Goal: Transaction & Acquisition: Purchase product/service

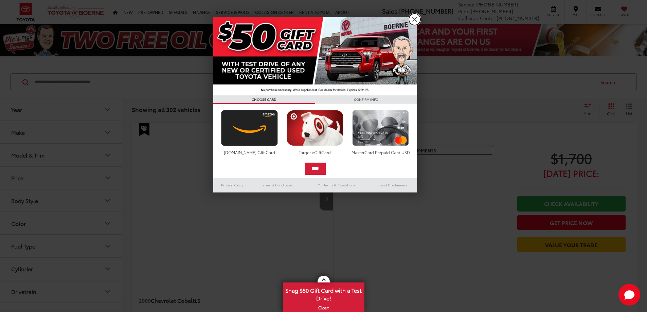
click at [416, 21] on link "X" at bounding box center [415, 20] width 12 height 12
click at [324, 308] on link "X" at bounding box center [324, 307] width 80 height 7
click at [415, 17] on ul "Sales 726-222-1155 Service 726-222-1127 Parts 726-222-1147 Collision Center 726…" at bounding box center [506, 11] width 261 height 22
click at [165, 161] on div "2009 Chevrolet Cobalt LS 0" at bounding box center [233, 199] width 203 height 152
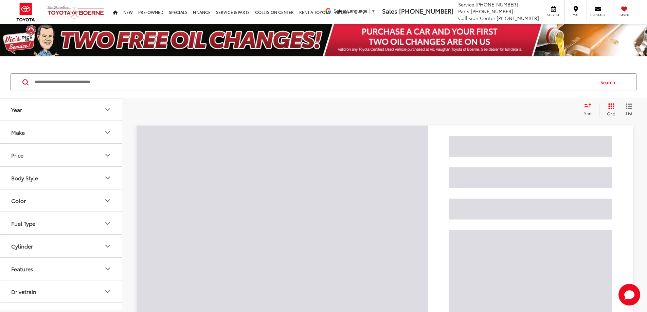
click at [112, 82] on input "Search by Make, Model, or Keyword" at bounding box center [314, 82] width 561 height 16
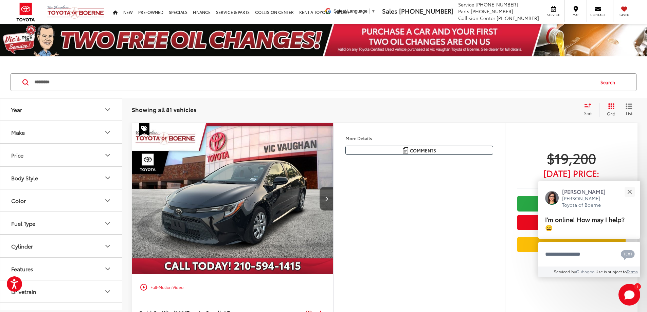
type input "*********"
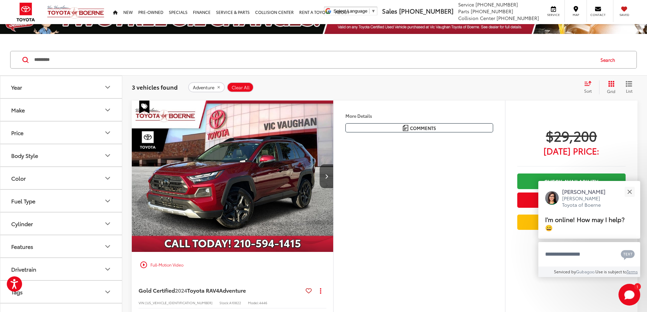
scroll to position [34, 0]
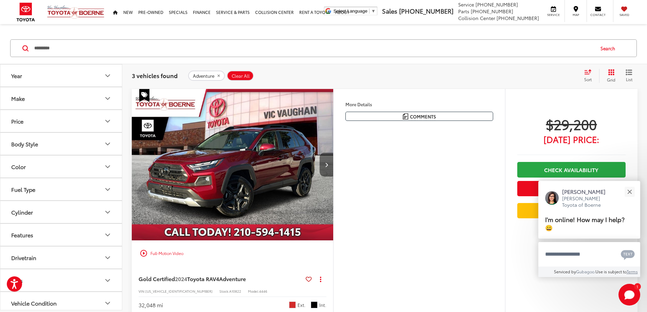
click at [333, 177] on button "Next image" at bounding box center [327, 165] width 14 height 24
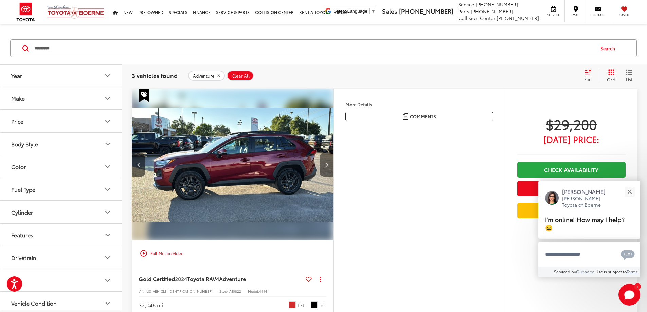
scroll to position [0, 258]
click at [333, 177] on button "Next image" at bounding box center [327, 165] width 14 height 24
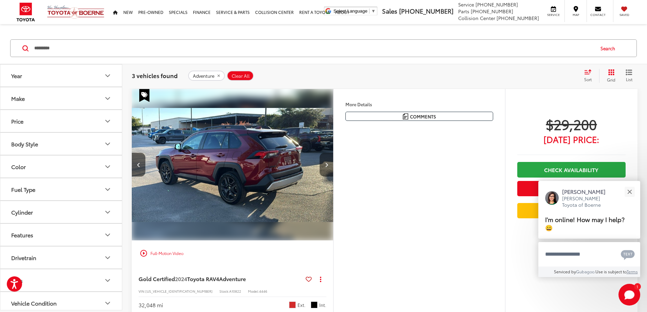
scroll to position [0, 516]
click at [333, 177] on button "Next image" at bounding box center [327, 165] width 14 height 24
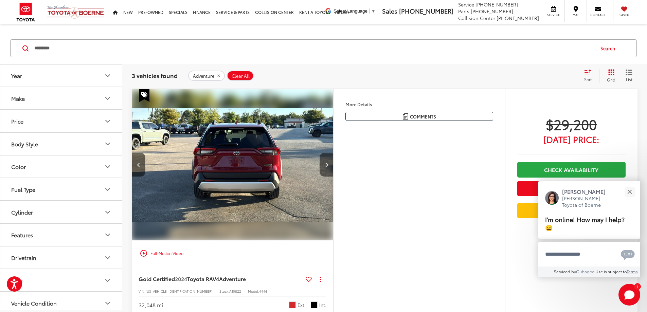
scroll to position [0, 773]
click at [333, 177] on button "Next image" at bounding box center [327, 165] width 14 height 24
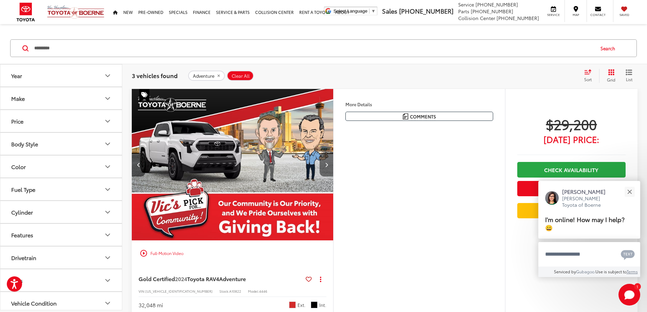
click at [333, 177] on button "Next image" at bounding box center [327, 165] width 14 height 24
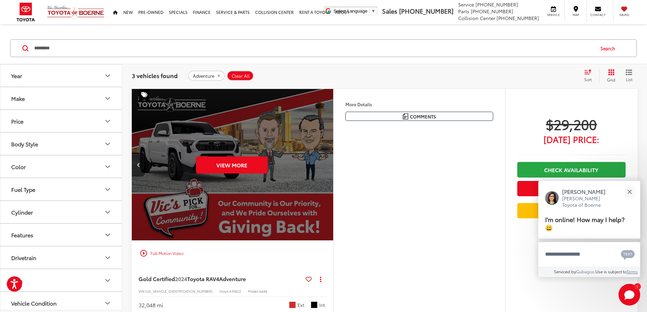
scroll to position [0, 1289]
click at [333, 182] on div "View More" at bounding box center [232, 165] width 203 height 152
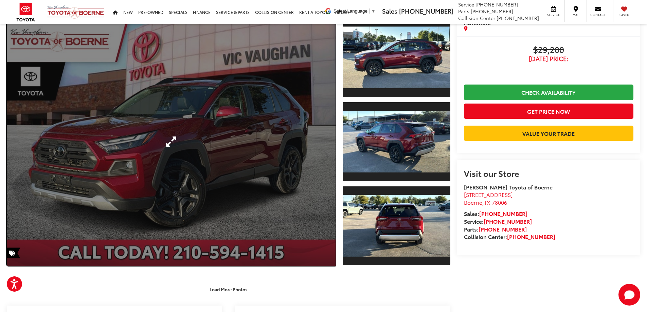
click at [330, 135] on link "Expand Photo 0" at bounding box center [171, 141] width 329 height 249
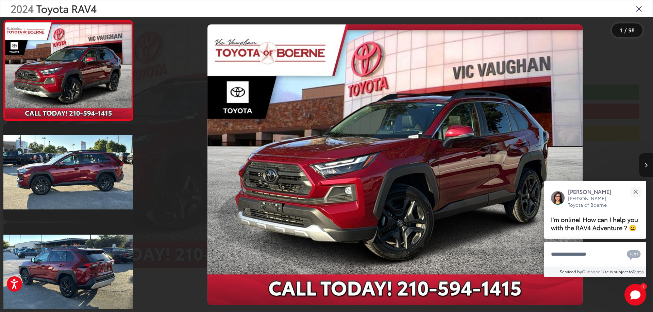
click at [647, 165] on icon "Next image" at bounding box center [645, 165] width 3 height 5
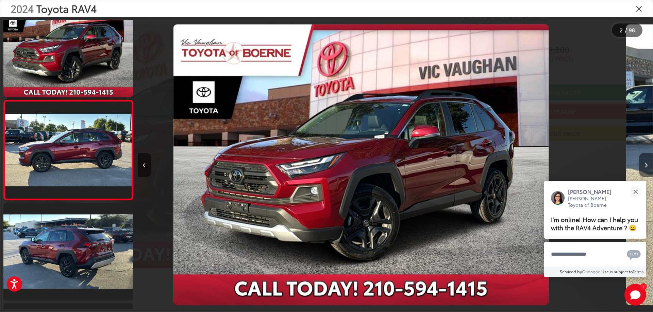
scroll to position [25, 0]
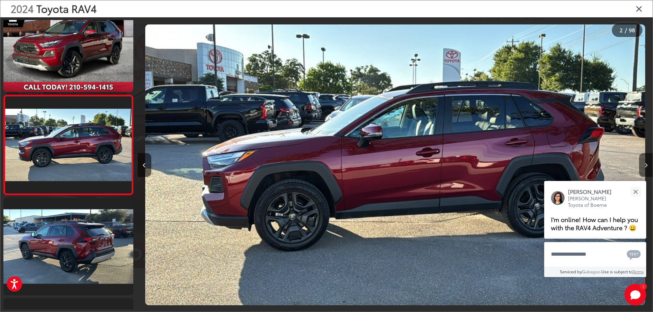
click at [647, 165] on icon "Next image" at bounding box center [645, 165] width 3 height 5
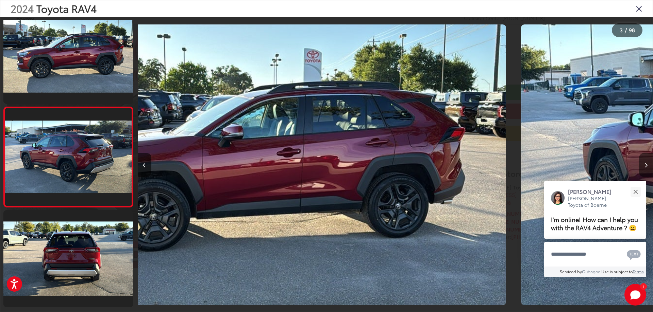
scroll to position [125, 0]
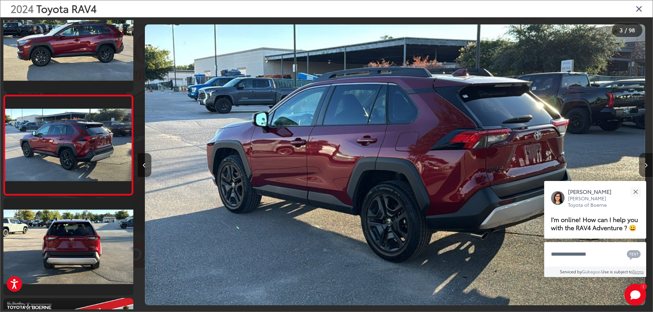
click at [647, 165] on icon "Next image" at bounding box center [645, 165] width 3 height 5
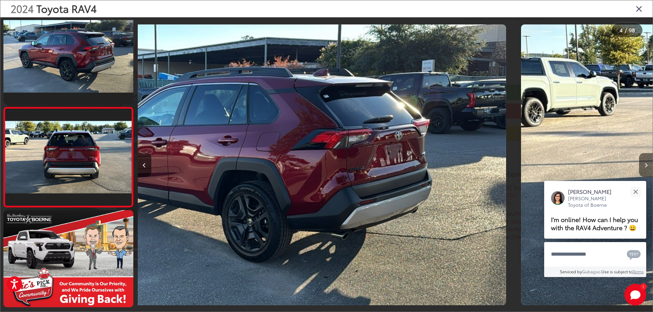
scroll to position [226, 0]
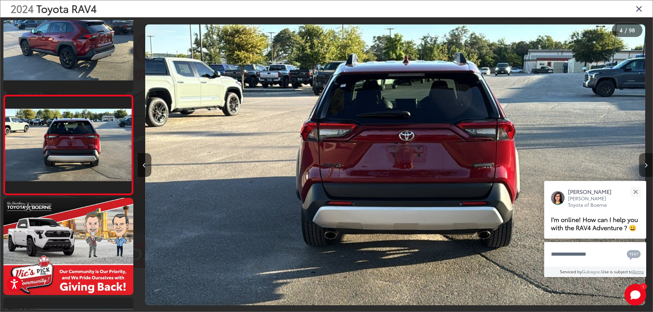
click at [646, 164] on icon "Next image" at bounding box center [645, 165] width 3 height 5
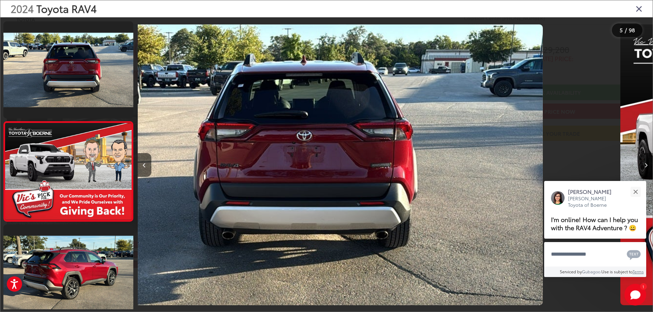
scroll to position [326, 0]
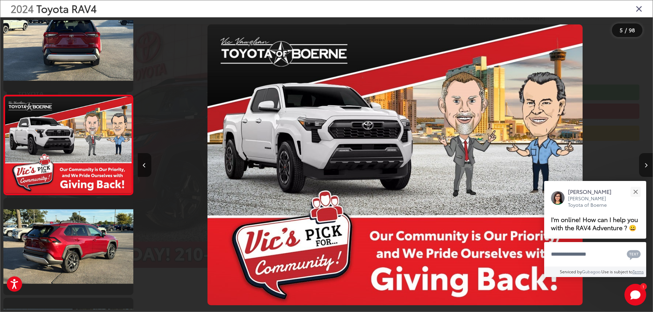
click at [646, 164] on icon "Next image" at bounding box center [645, 165] width 3 height 5
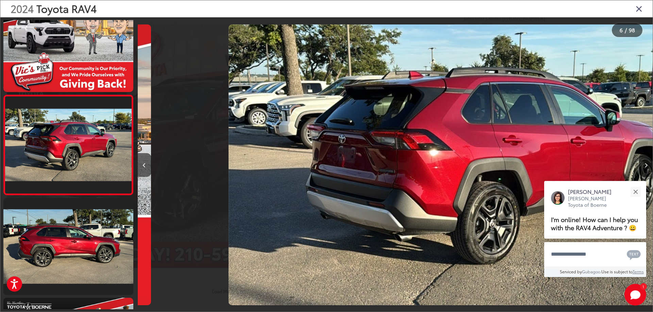
scroll to position [0, 2574]
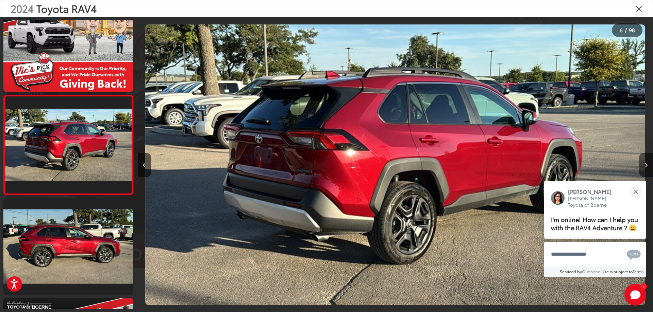
click at [646, 164] on icon "Next image" at bounding box center [645, 165] width 3 height 5
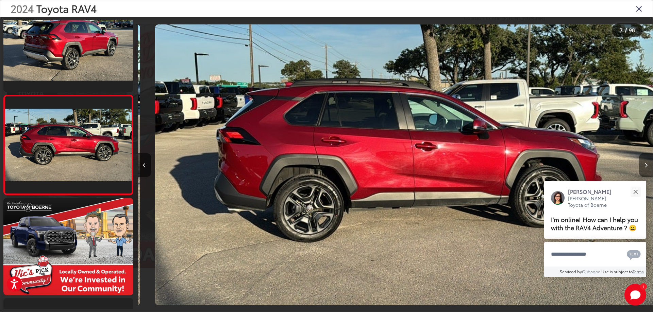
scroll to position [0, 3088]
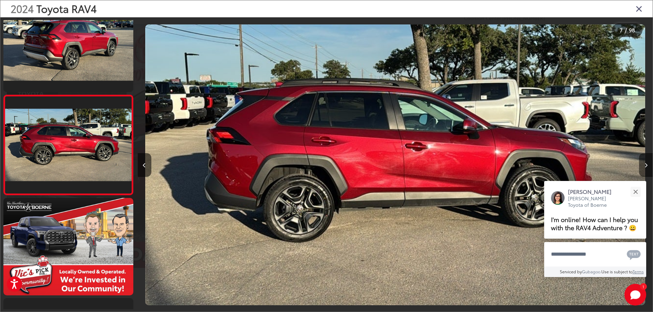
click at [646, 164] on icon "Next image" at bounding box center [645, 165] width 3 height 5
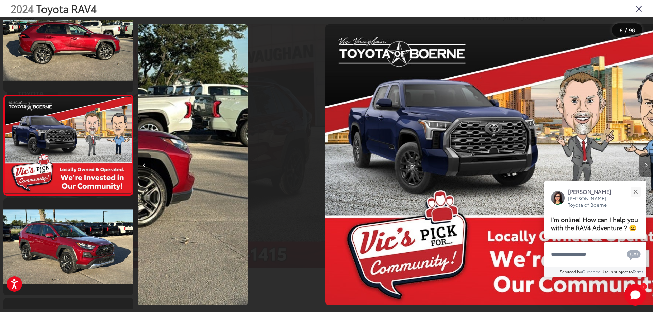
scroll to position [0, 3603]
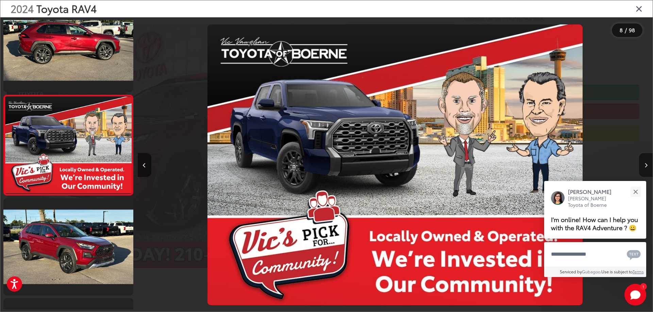
click at [646, 164] on icon "Next image" at bounding box center [645, 165] width 3 height 5
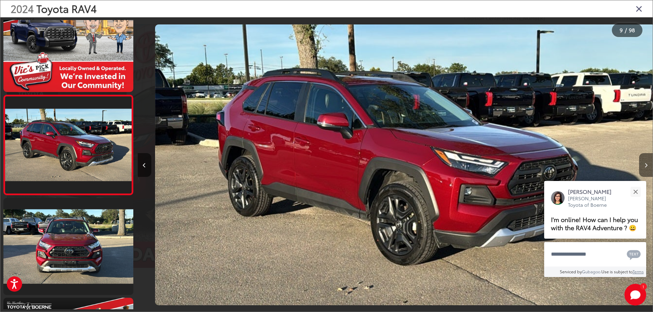
scroll to position [0, 4118]
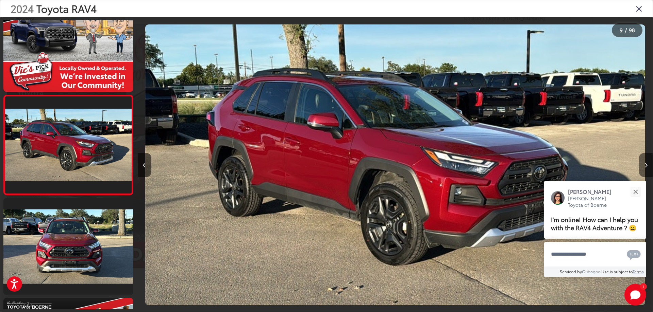
click at [646, 164] on icon "Next image" at bounding box center [645, 165] width 3 height 5
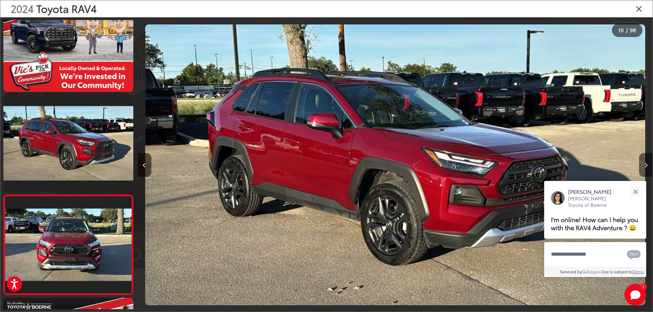
scroll to position [0, 0]
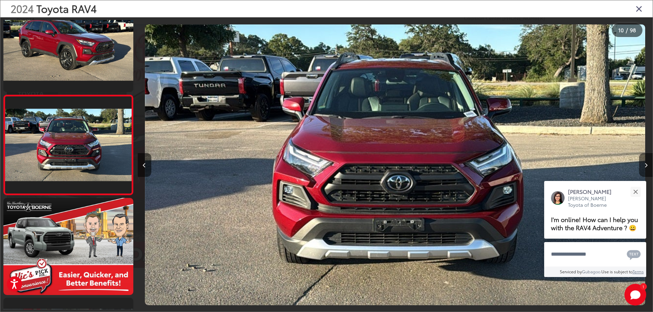
click at [646, 164] on icon "Next image" at bounding box center [645, 165] width 3 height 5
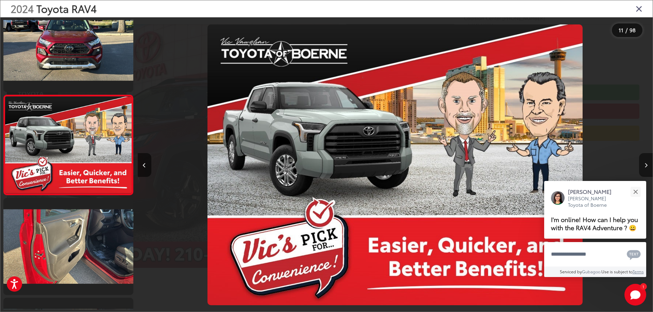
click at [646, 164] on icon "Next image" at bounding box center [645, 165] width 3 height 5
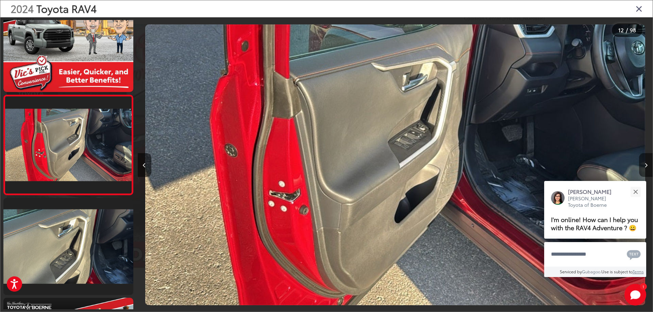
click at [646, 164] on icon "Next image" at bounding box center [645, 165] width 3 height 5
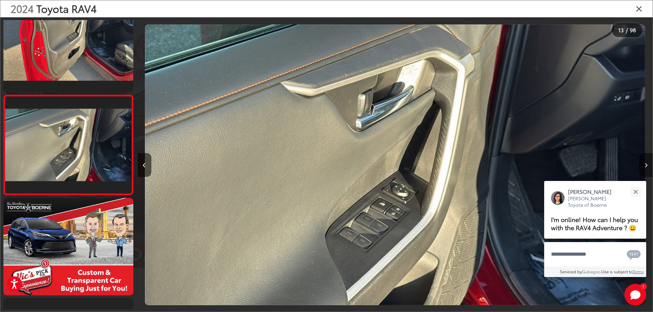
click at [646, 164] on icon "Next image" at bounding box center [645, 165] width 3 height 5
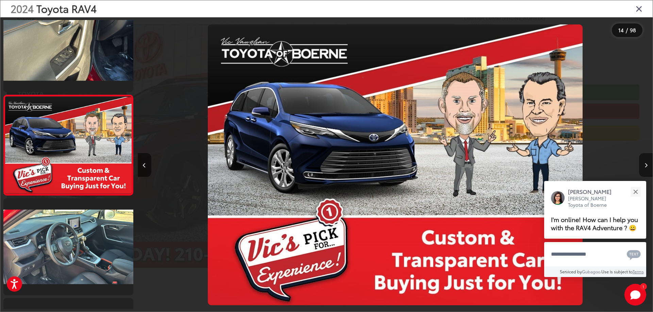
click at [646, 164] on icon "Next image" at bounding box center [645, 165] width 3 height 5
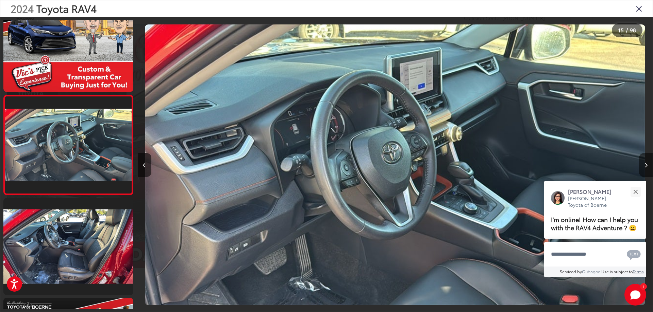
click at [646, 164] on icon "Next image" at bounding box center [645, 165] width 3 height 5
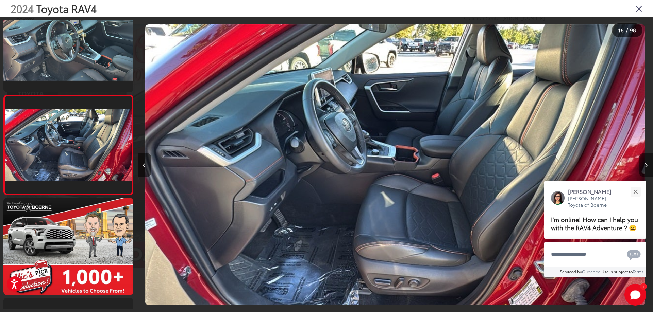
click at [646, 164] on icon "Next image" at bounding box center [645, 165] width 3 height 5
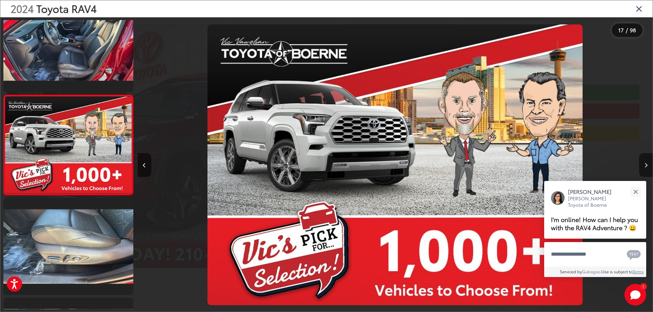
click at [646, 164] on icon "Next image" at bounding box center [645, 165] width 3 height 5
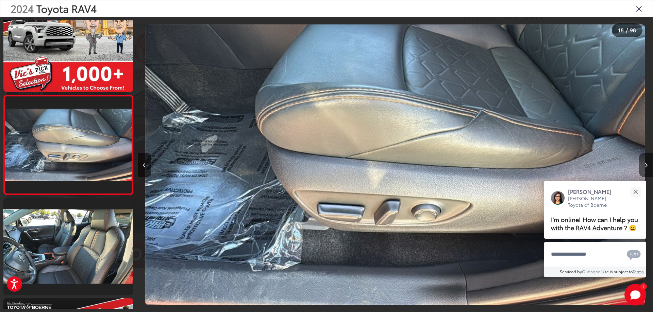
click at [646, 164] on icon "Next image" at bounding box center [645, 165] width 3 height 5
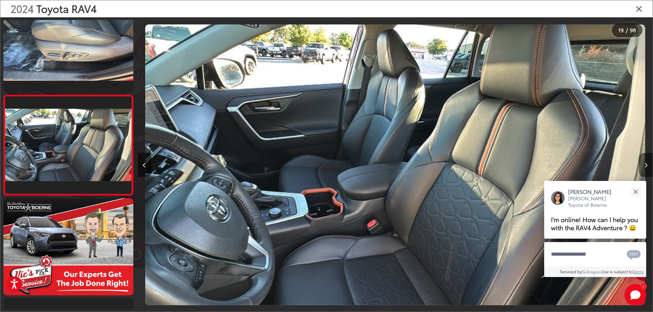
click at [646, 164] on icon "Next image" at bounding box center [645, 165] width 3 height 5
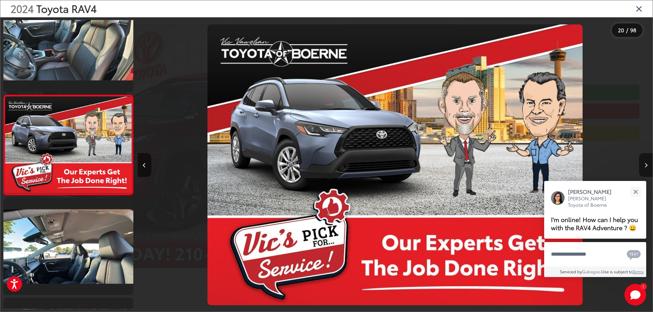
click at [646, 164] on icon "Next image" at bounding box center [645, 165] width 3 height 5
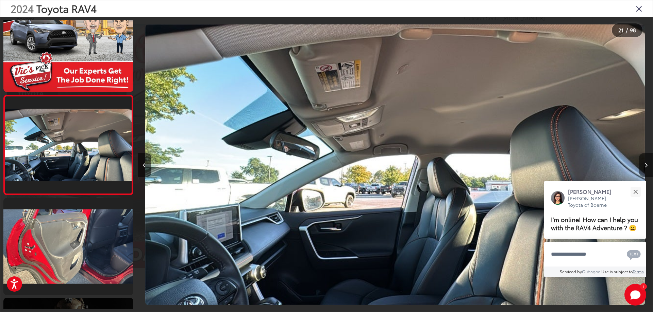
click at [646, 164] on icon "Next image" at bounding box center [645, 165] width 3 height 5
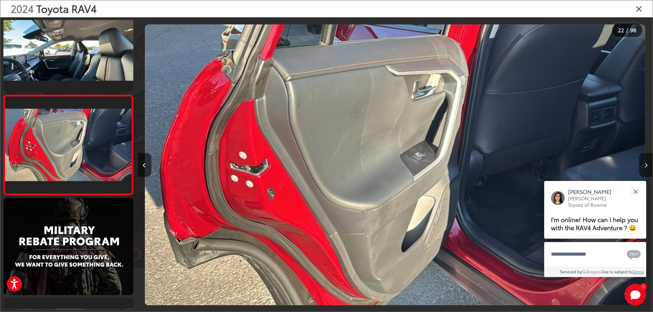
click at [646, 164] on icon "Next image" at bounding box center [645, 165] width 3 height 5
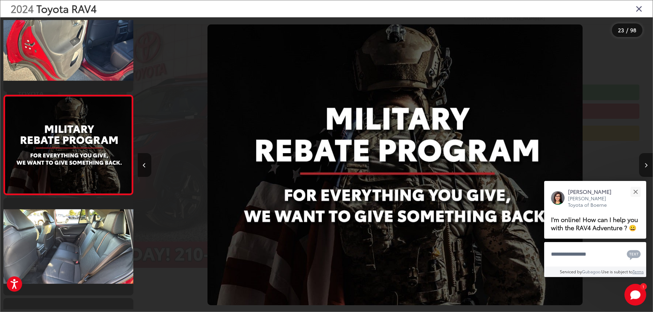
click at [646, 164] on icon "Next image" at bounding box center [645, 165] width 3 height 5
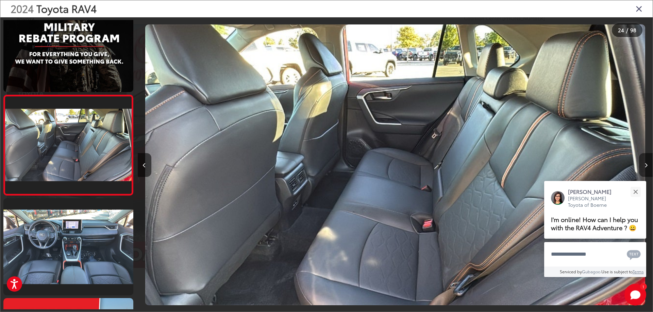
click at [646, 164] on icon "Next image" at bounding box center [645, 165] width 3 height 5
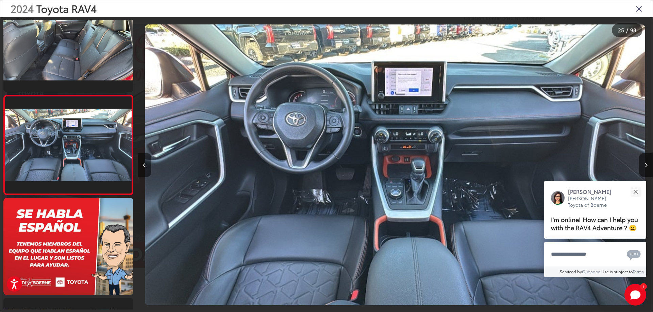
click at [146, 167] on button "Previous image" at bounding box center [145, 165] width 14 height 24
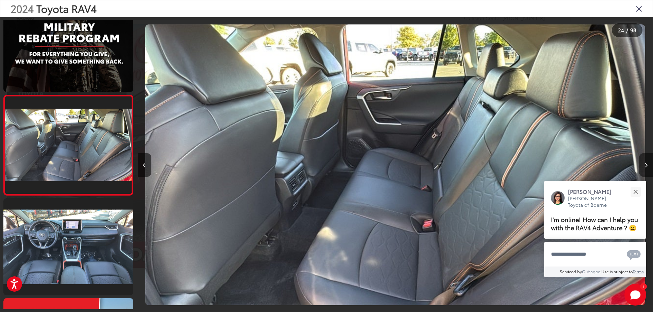
click at [645, 165] on icon "Next image" at bounding box center [645, 165] width 3 height 5
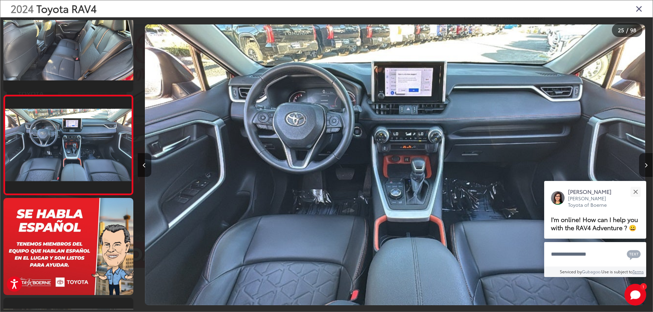
click at [645, 165] on icon "Next image" at bounding box center [645, 165] width 3 height 5
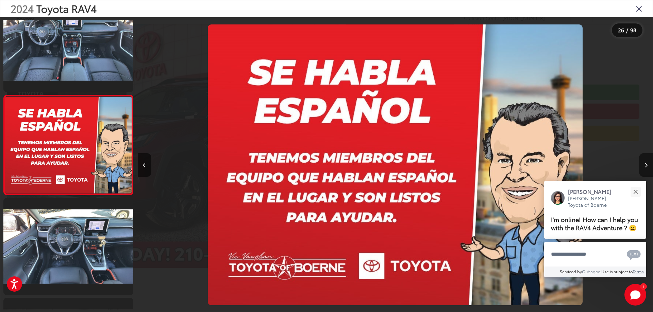
click at [645, 165] on icon "Next image" at bounding box center [645, 165] width 3 height 5
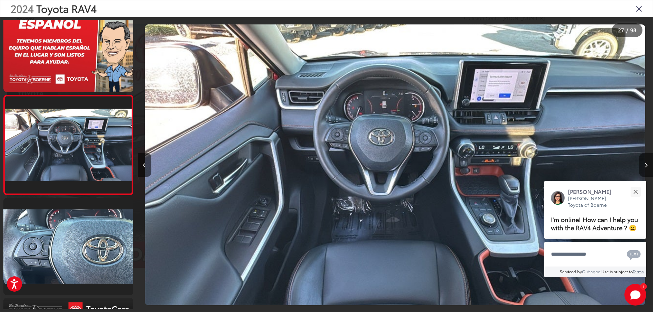
click at [645, 165] on icon "Next image" at bounding box center [645, 165] width 3 height 5
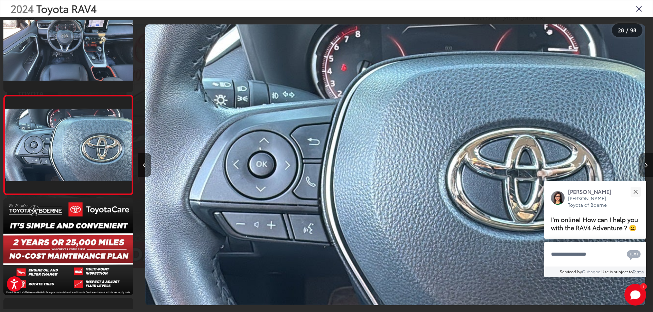
click at [645, 165] on icon "Next image" at bounding box center [645, 165] width 3 height 5
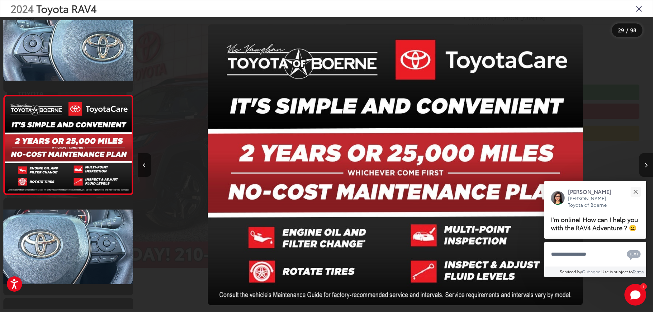
click at [645, 165] on icon "Next image" at bounding box center [645, 165] width 3 height 5
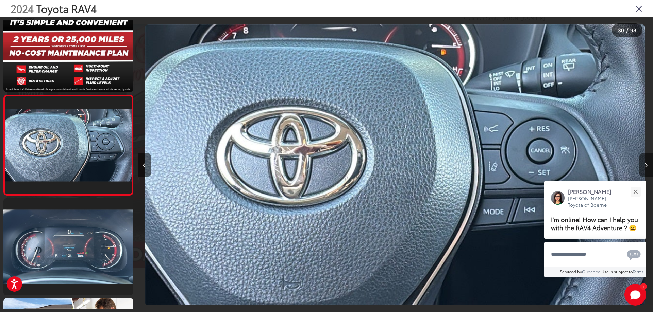
click at [645, 165] on icon "Next image" at bounding box center [645, 165] width 3 height 5
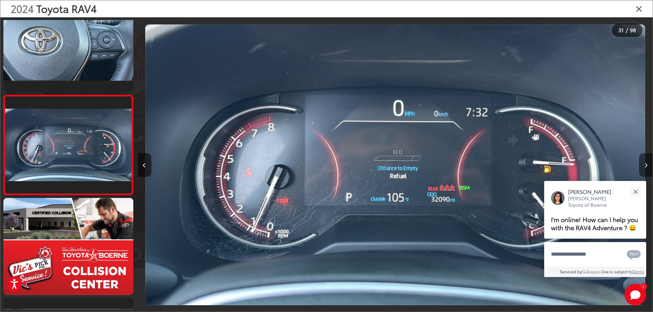
click at [645, 165] on icon "Next image" at bounding box center [645, 165] width 3 height 5
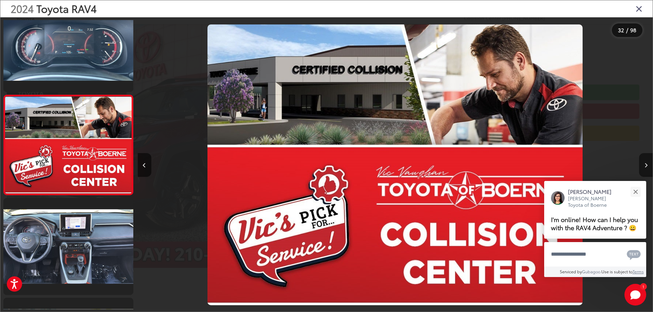
click at [645, 165] on icon "Next image" at bounding box center [645, 165] width 3 height 5
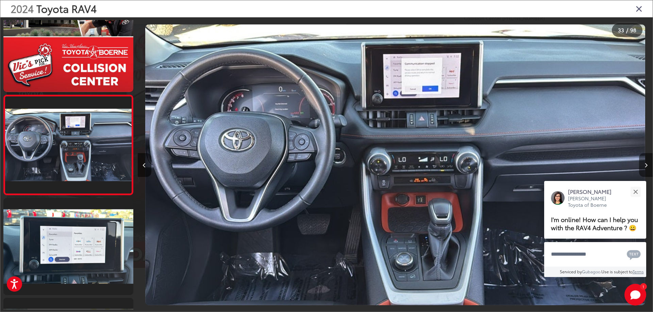
click at [645, 165] on icon "Next image" at bounding box center [645, 165] width 3 height 5
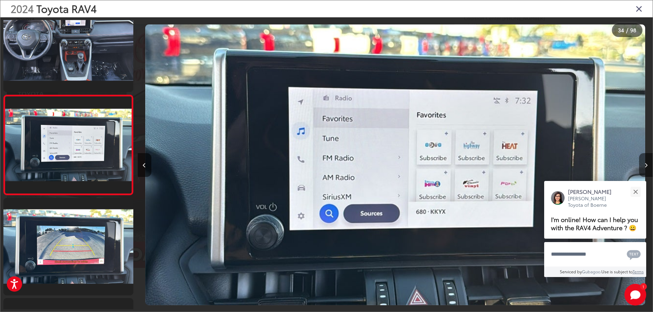
click at [645, 165] on icon "Next image" at bounding box center [645, 165] width 3 height 5
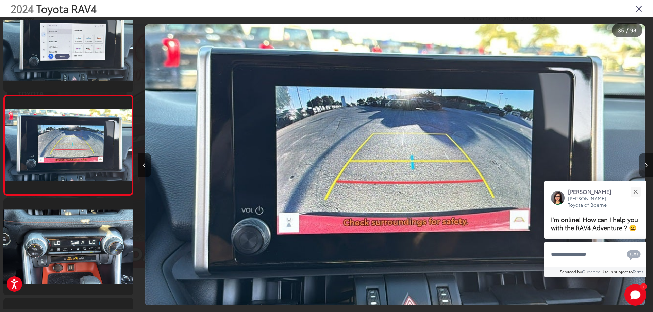
click at [645, 165] on icon "Next image" at bounding box center [645, 165] width 3 height 5
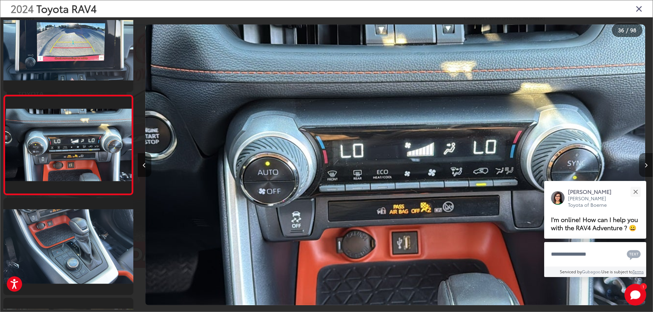
click at [645, 165] on icon "Next image" at bounding box center [645, 165] width 3 height 5
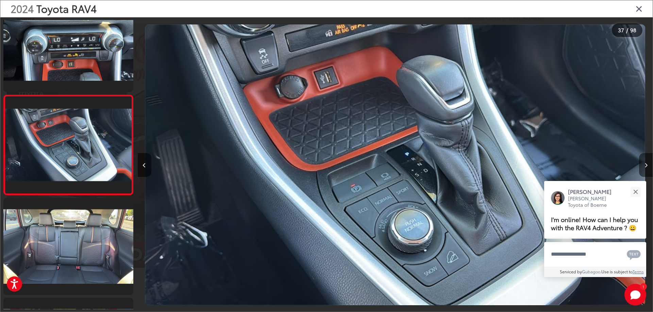
click at [645, 165] on icon "Next image" at bounding box center [645, 165] width 3 height 5
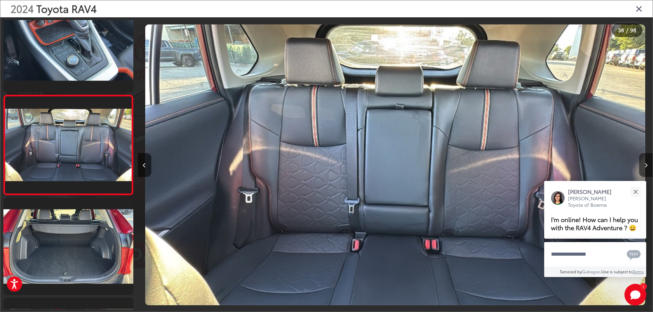
click at [645, 165] on icon "Next image" at bounding box center [645, 165] width 3 height 5
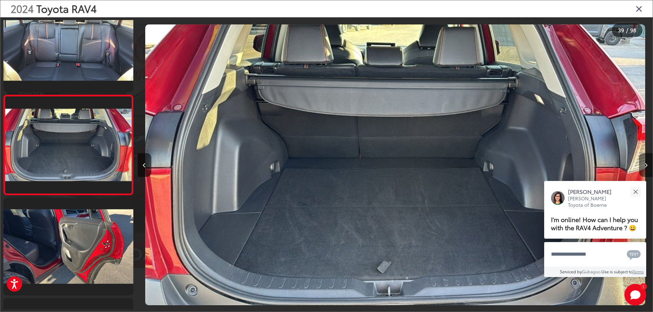
click at [645, 165] on icon "Next image" at bounding box center [645, 165] width 3 height 5
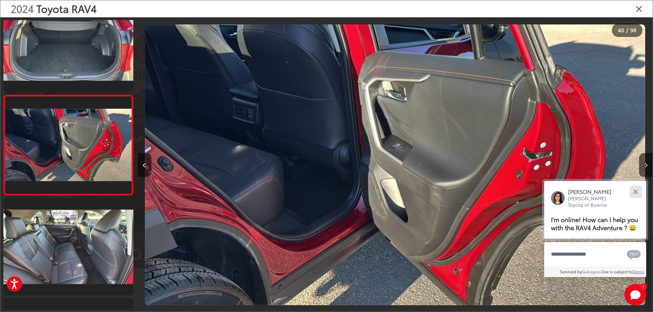
click at [633, 192] on button "Close" at bounding box center [635, 192] width 15 height 15
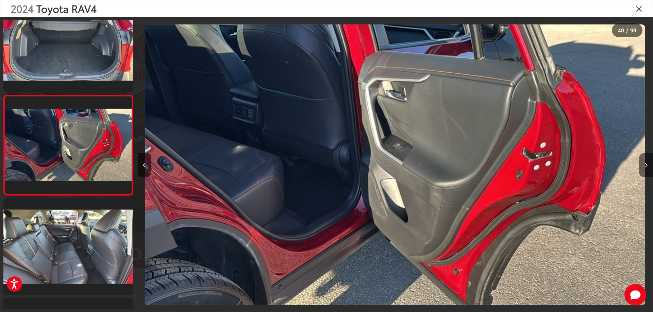
click at [645, 166] on icon "Next image" at bounding box center [645, 165] width 3 height 5
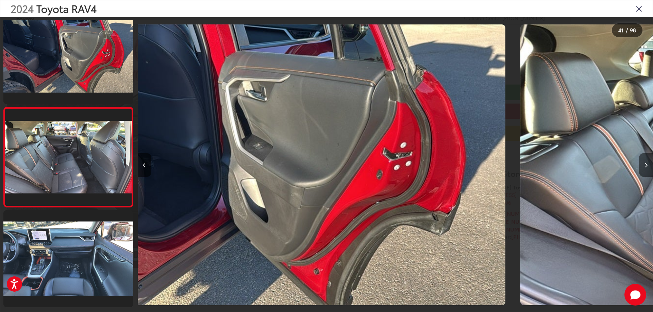
scroll to position [3925, 0]
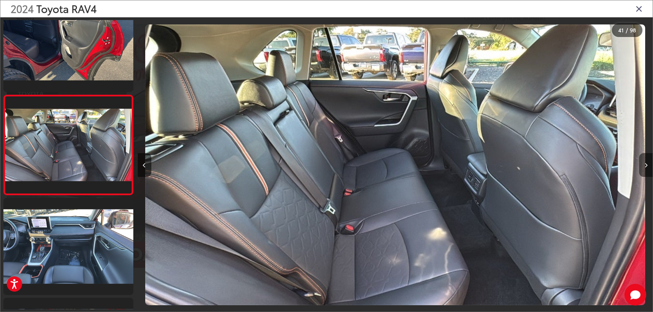
click at [645, 166] on icon "Next image" at bounding box center [645, 165] width 3 height 5
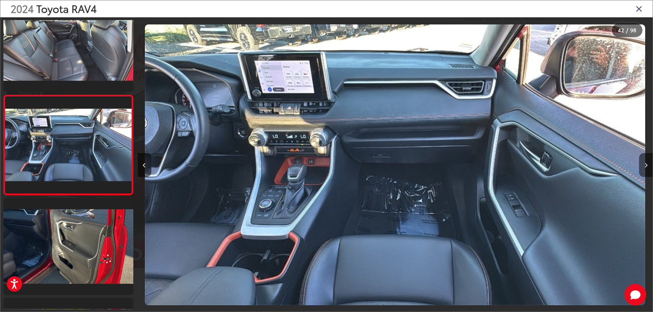
click at [645, 166] on icon "Next image" at bounding box center [645, 165] width 3 height 5
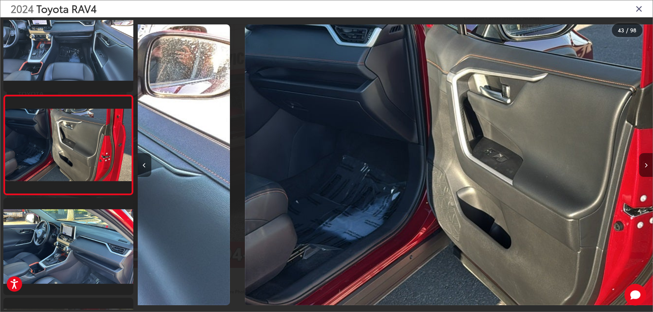
scroll to position [0, 21619]
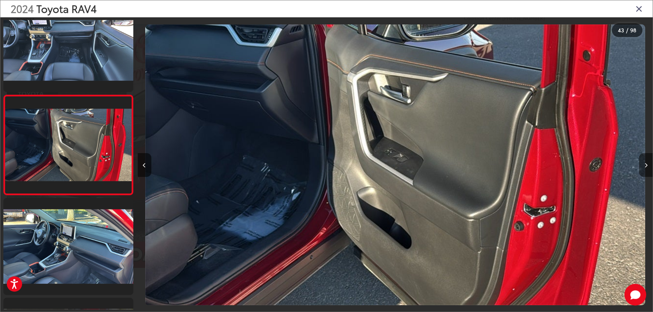
click at [645, 166] on icon "Next image" at bounding box center [645, 165] width 3 height 5
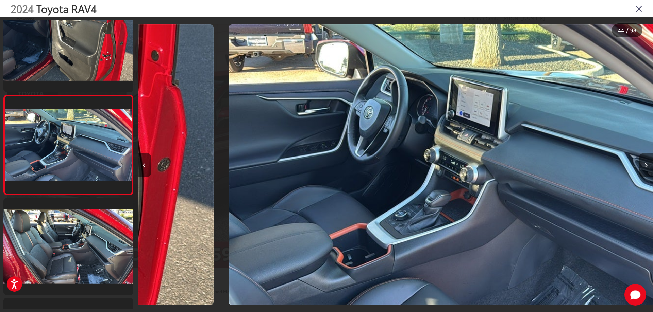
scroll to position [0, 22133]
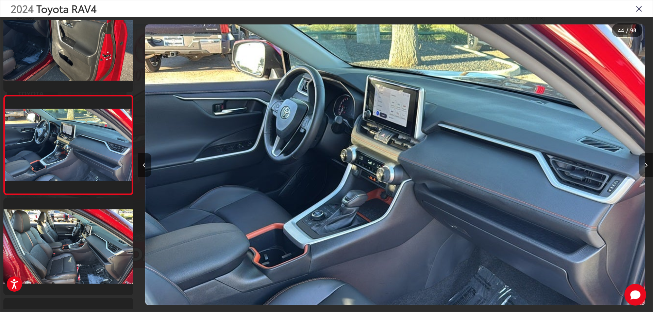
click at [645, 166] on icon "Next image" at bounding box center [645, 165] width 3 height 5
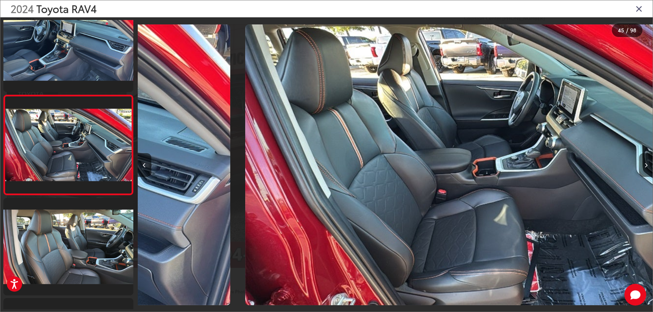
scroll to position [0, 22648]
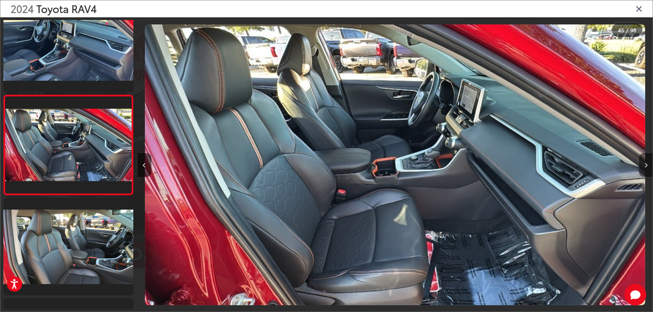
click at [645, 166] on icon "Next image" at bounding box center [645, 165] width 3 height 5
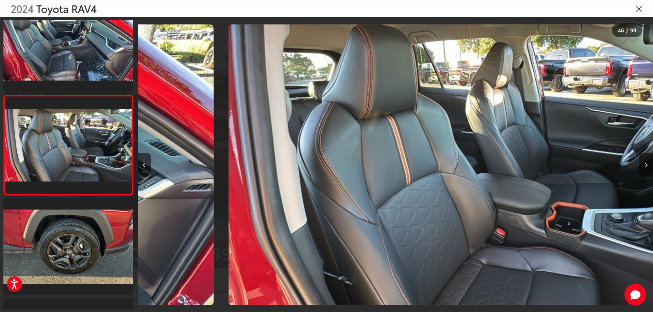
scroll to position [0, 23163]
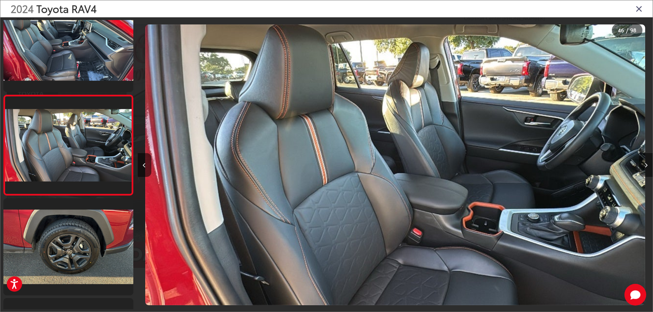
click at [645, 166] on icon "Next image" at bounding box center [645, 165] width 3 height 5
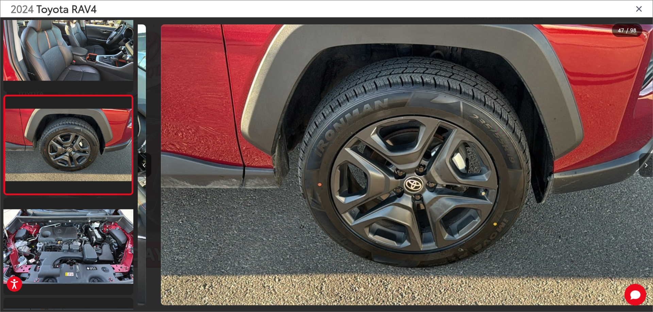
scroll to position [0, 23678]
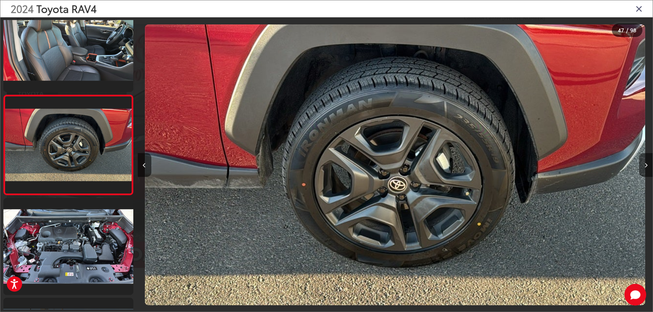
click at [645, 166] on icon "Next image" at bounding box center [645, 165] width 3 height 5
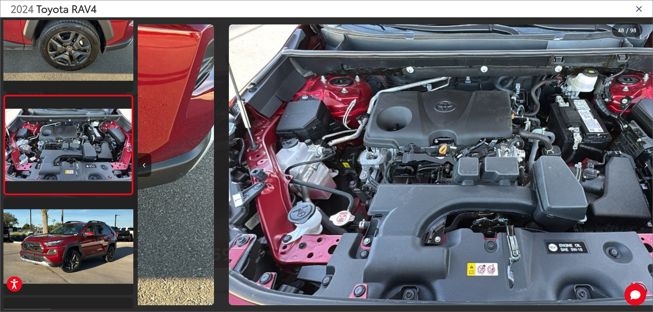
scroll to position [0, 24192]
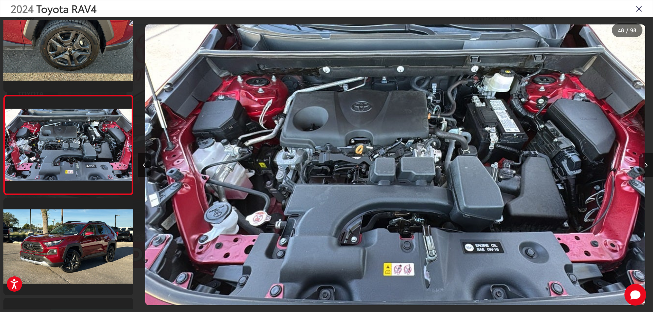
click at [645, 166] on icon "Next image" at bounding box center [645, 165] width 3 height 5
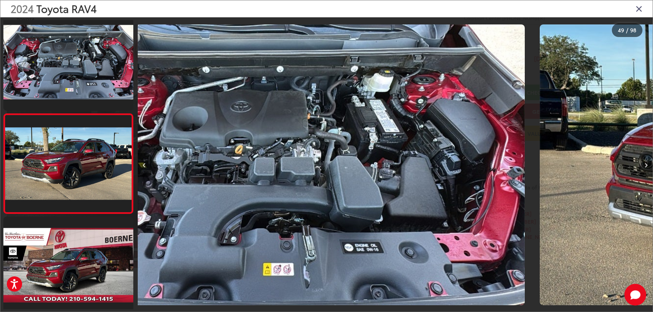
scroll to position [4725, 0]
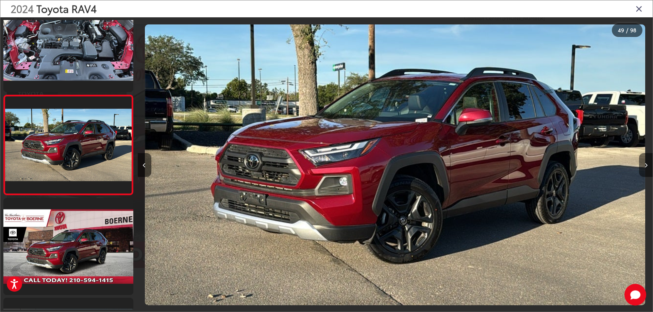
click at [645, 166] on icon "Next image" at bounding box center [645, 165] width 3 height 5
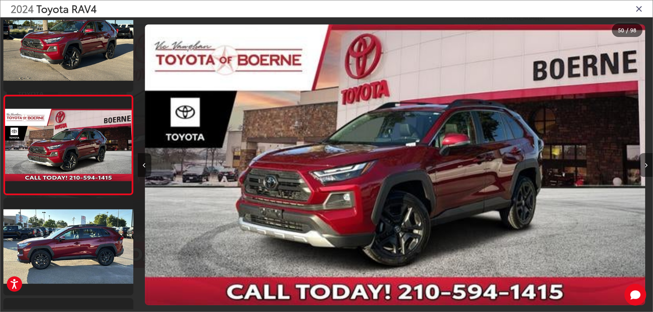
click at [645, 166] on icon "Next image" at bounding box center [645, 165] width 3 height 5
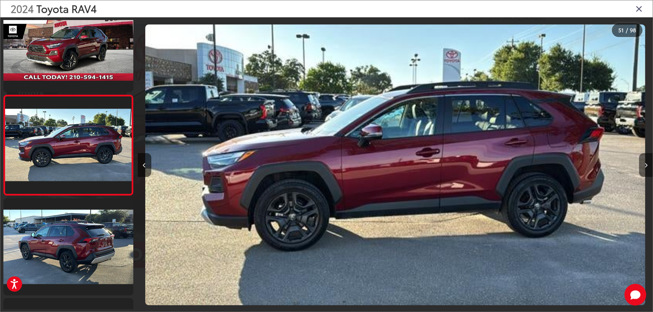
click at [645, 166] on icon "Next image" at bounding box center [645, 165] width 3 height 5
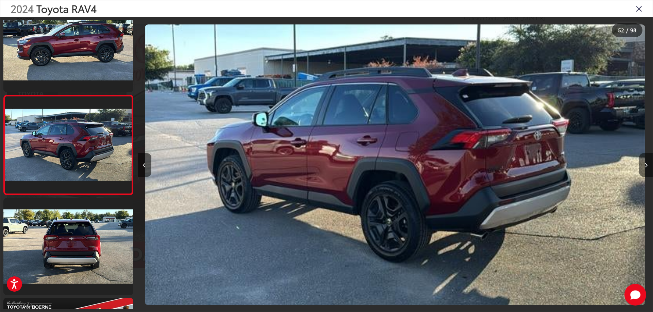
click at [645, 166] on icon "Next image" at bounding box center [645, 165] width 3 height 5
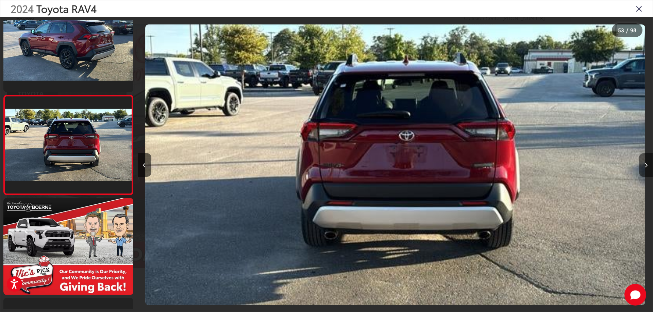
click at [645, 166] on icon "Next image" at bounding box center [645, 165] width 3 height 5
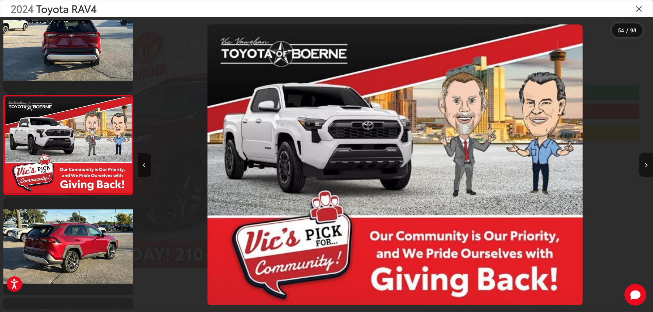
click at [645, 166] on icon "Next image" at bounding box center [645, 165] width 3 height 5
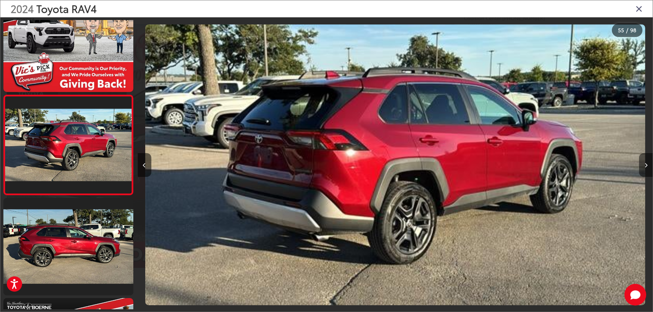
click at [645, 166] on icon "Next image" at bounding box center [645, 165] width 3 height 5
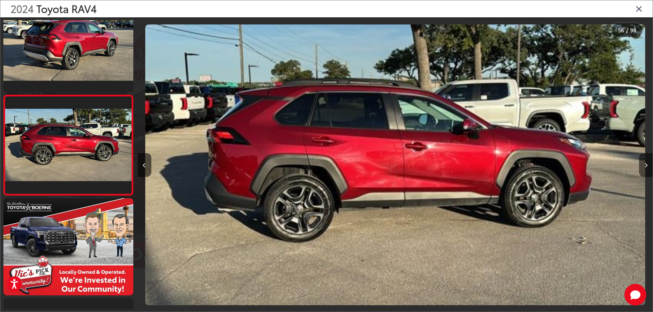
click at [645, 166] on icon "Next image" at bounding box center [645, 165] width 3 height 5
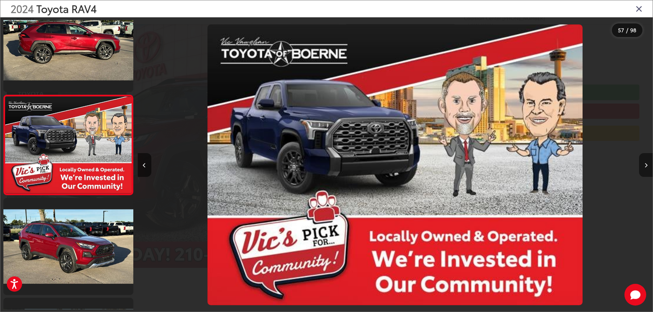
click at [645, 166] on icon "Next image" at bounding box center [645, 165] width 3 height 5
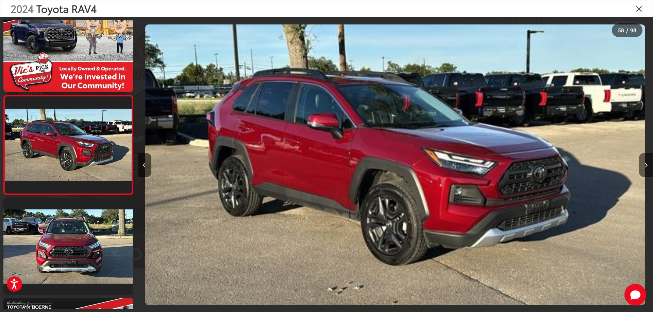
click at [645, 166] on icon "Next image" at bounding box center [645, 165] width 3 height 5
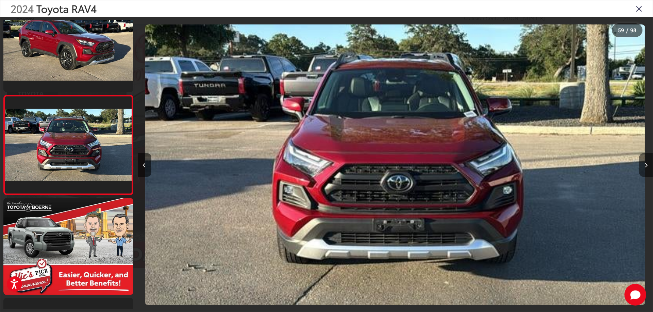
click at [645, 166] on icon "Next image" at bounding box center [645, 165] width 3 height 5
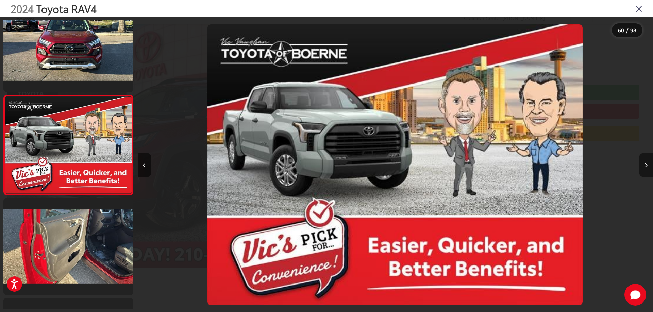
click at [645, 166] on icon "Next image" at bounding box center [645, 165] width 3 height 5
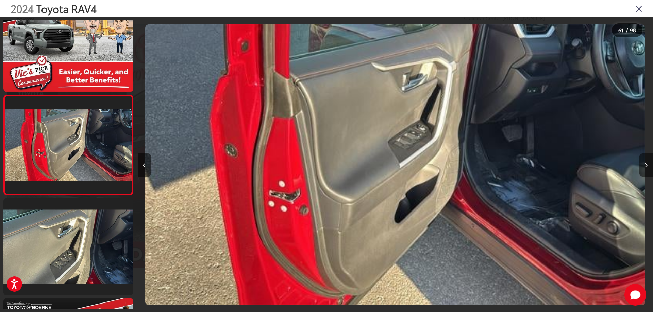
click at [645, 166] on icon "Next image" at bounding box center [645, 165] width 3 height 5
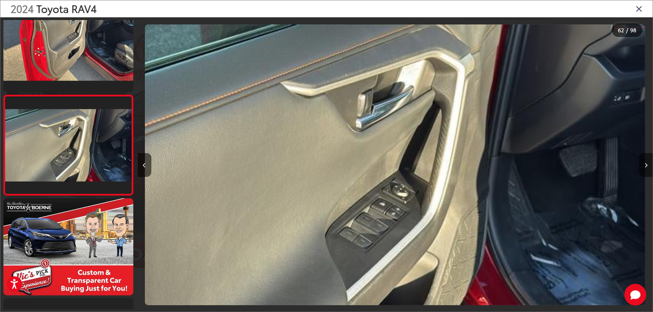
click at [645, 166] on icon "Next image" at bounding box center [645, 165] width 3 height 5
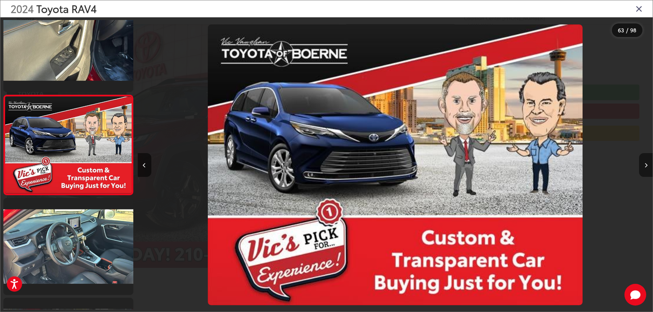
click at [645, 166] on icon "Next image" at bounding box center [645, 165] width 3 height 5
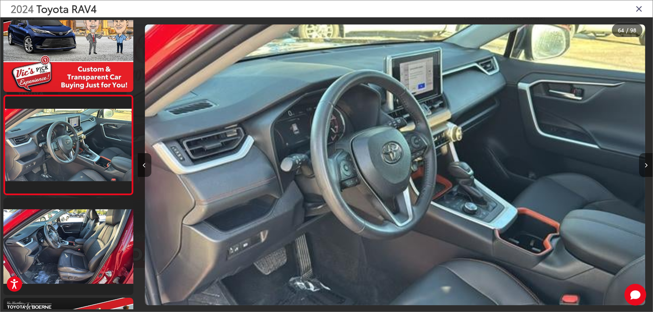
click at [645, 166] on icon "Next image" at bounding box center [645, 165] width 3 height 5
